Goal: Navigation & Orientation: Find specific page/section

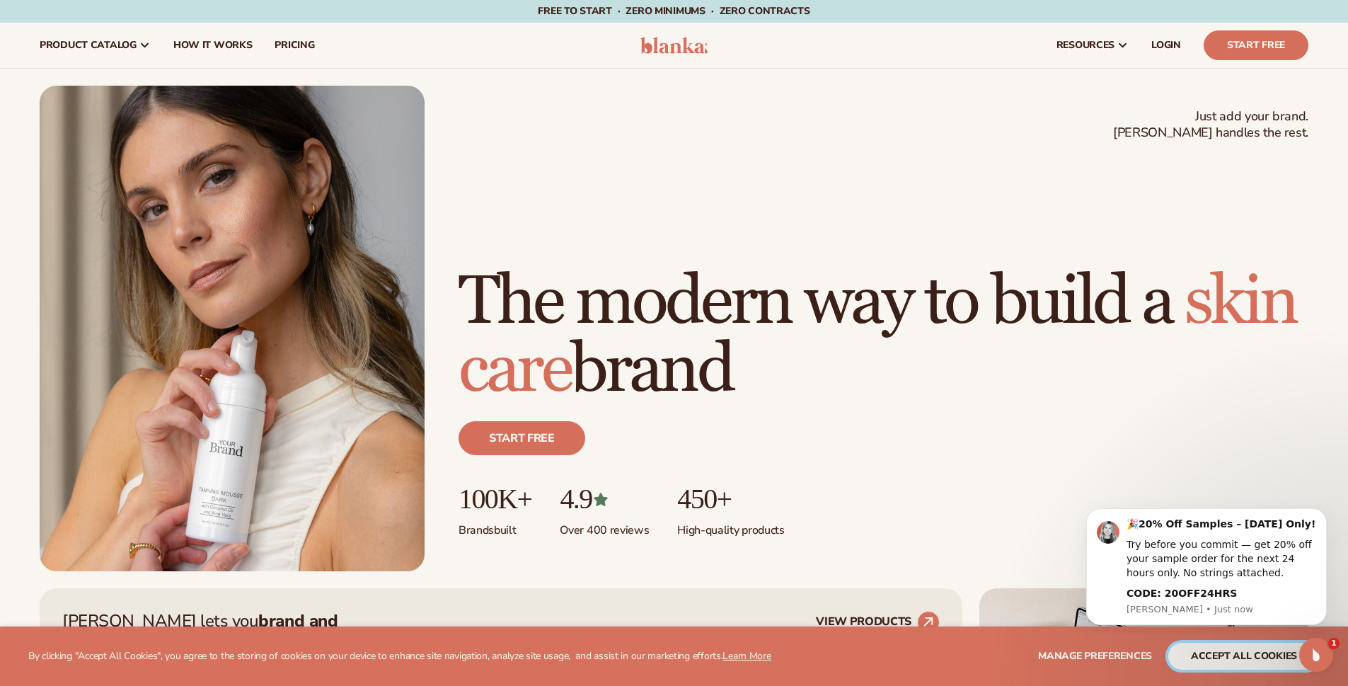
click at [1231, 657] on button "accept all cookies" at bounding box center [1243, 656] width 151 height 27
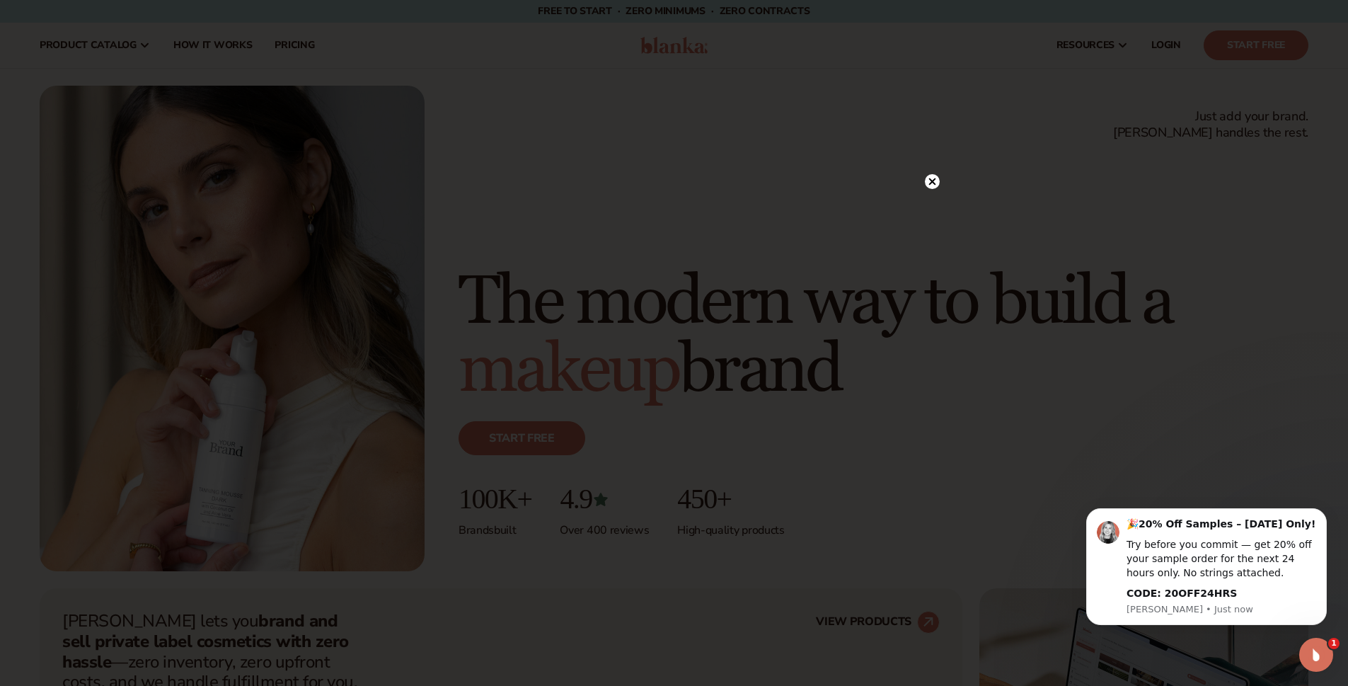
click at [930, 183] on icon at bounding box center [931, 181] width 7 height 7
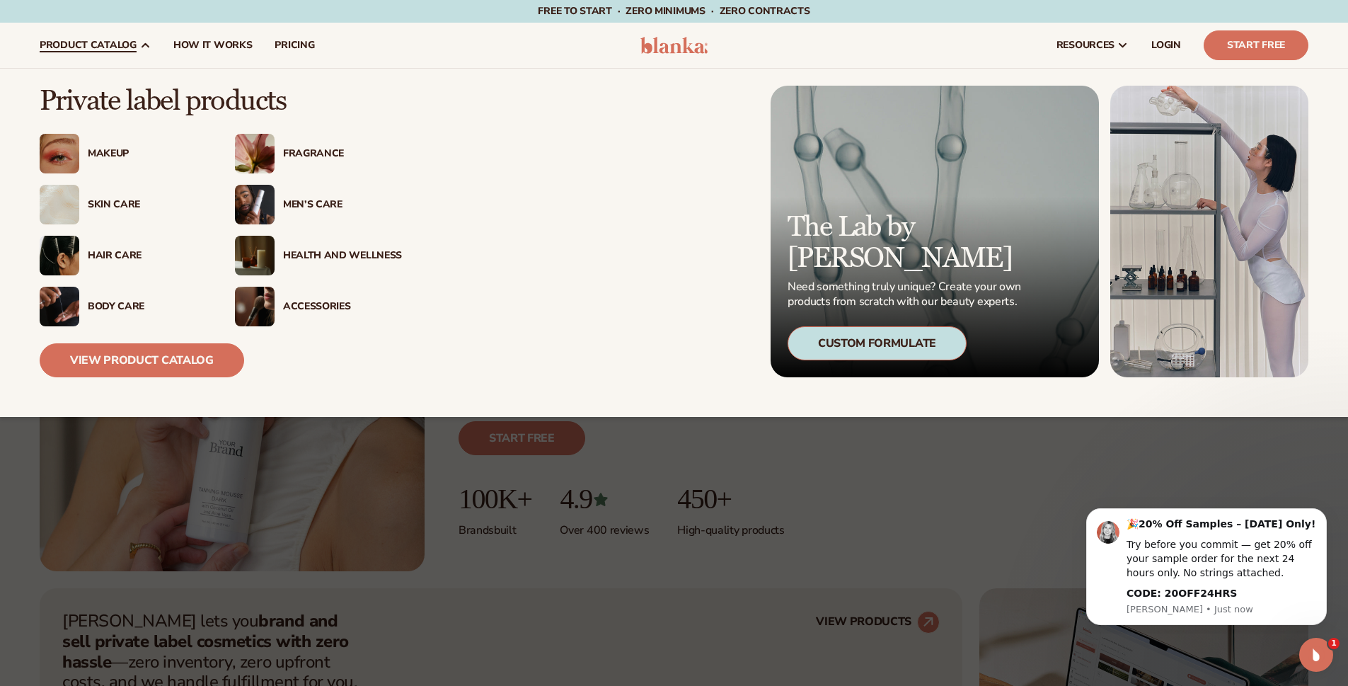
click at [107, 255] on div "Hair Care" at bounding box center [147, 256] width 119 height 12
